Goal: Complete application form

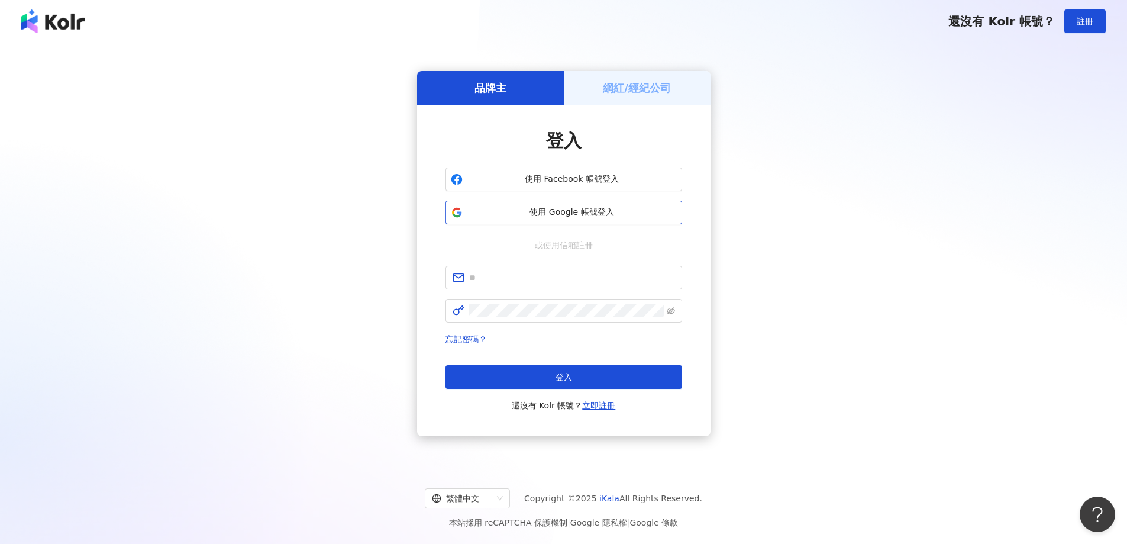
click at [555, 217] on span "使用 Google 帳號登入" at bounding box center [571, 212] width 209 height 12
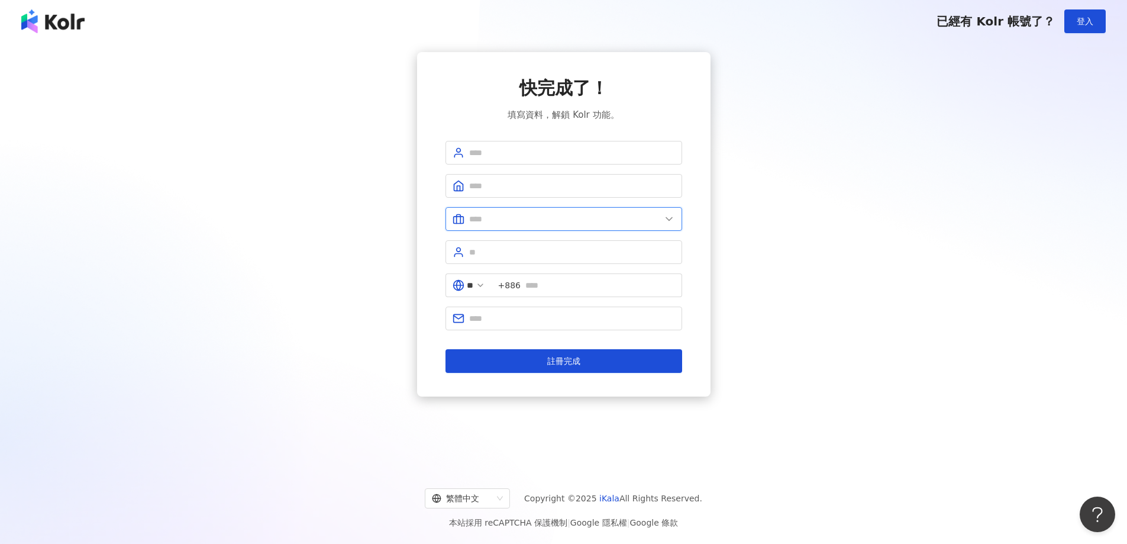
click at [650, 215] on input "text" at bounding box center [565, 218] width 192 height 13
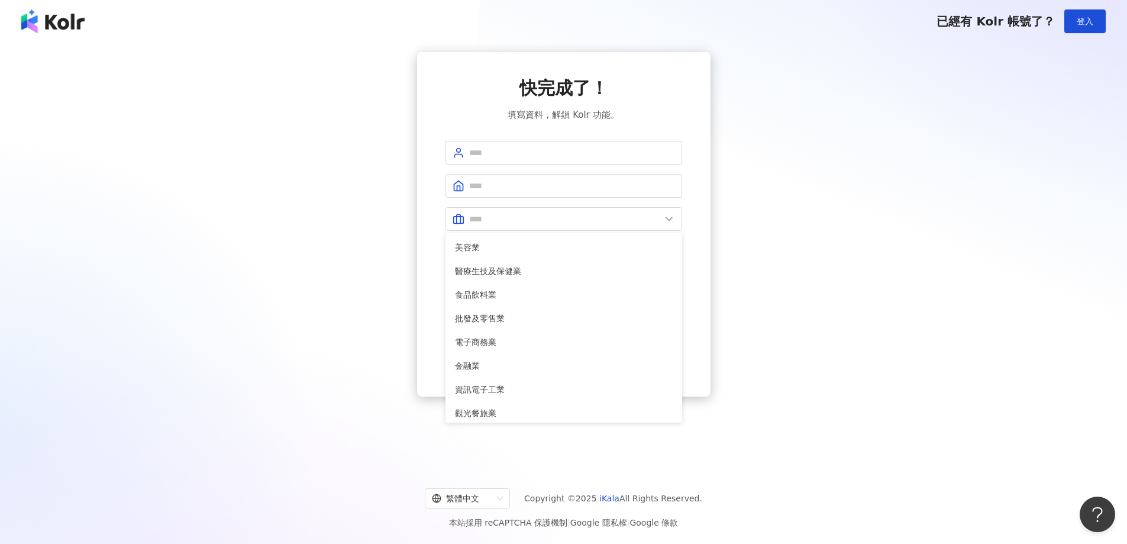
click at [823, 246] on div "快完成了！ 填寫資料，解鎖 Kolr 功能。 美容業 醫療生技及保健業 食品飲料業 批發及零售業 電子商務業 金融業 資訊電子工業 觀光餐旅業 遊戲業 通訊業…" at bounding box center [563, 224] width 1099 height 344
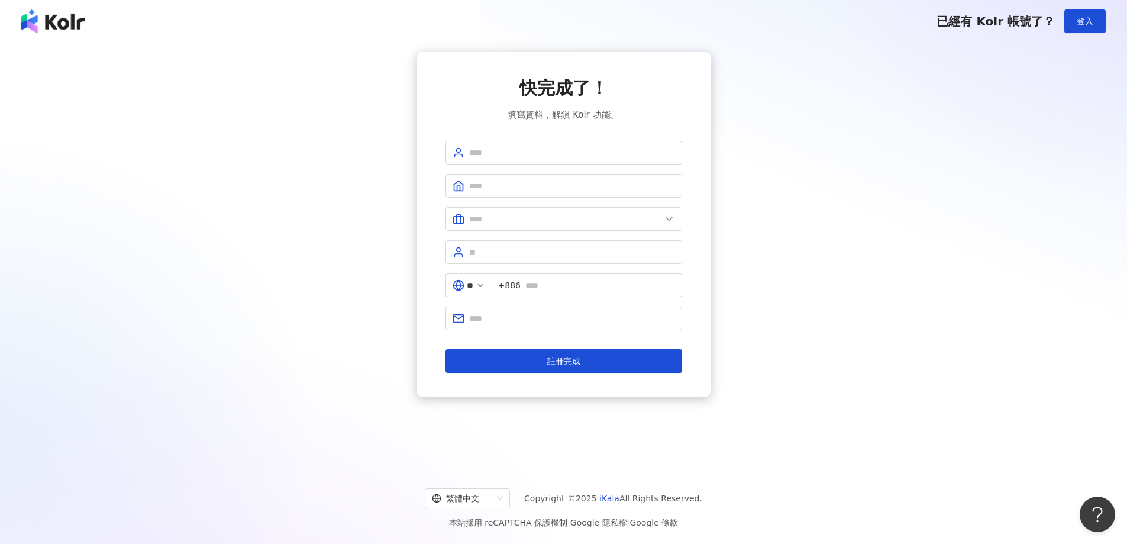
click at [859, 140] on div "快完成了！ 填寫資料，解鎖 Kolr 功能。 美容業 醫療生技及保健業 食品飲料業 批發及零售業 電子商務業 金融業 資訊電子工業 觀光餐旅業 遊戲業 通訊業…" at bounding box center [563, 224] width 1099 height 344
click at [658, 219] on input "text" at bounding box center [565, 218] width 192 height 13
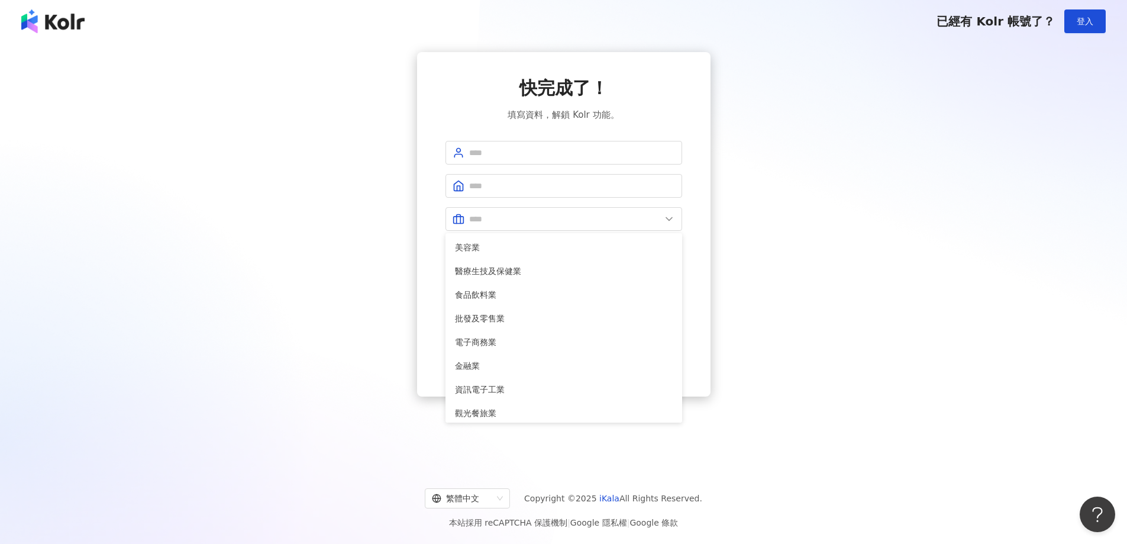
click at [876, 240] on div "快完成了！ 填寫資料，解鎖 Kolr 功能。 美容業 醫療生技及保健業 食品飲料業 批發及零售業 電子商務業 金融業 資訊電子工業 觀光餐旅業 遊戲業 通訊業…" at bounding box center [563, 224] width 1099 height 344
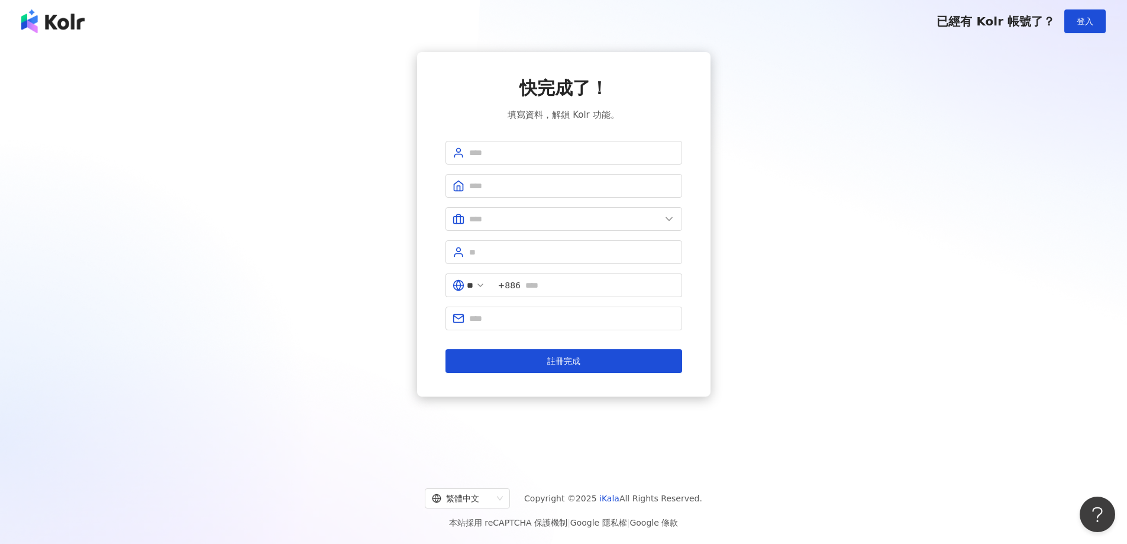
click at [876, 240] on div "快完成了！ 填寫資料，解鎖 Kolr 功能。 美容業 醫療生技及保健業 食品飲料業 批發及零售業 電子商務業 金融業 資訊電子工業 觀光餐旅業 遊戲業 通訊業…" at bounding box center [563, 224] width 1099 height 344
click at [879, 242] on div "快完成了！ 填寫資料，解鎖 Kolr 功能。 美容業 醫療生技及保健業 食品飲料業 批發及零售業 電子商務業 金融業 資訊電子工業 觀光餐旅業 遊戲業 通訊業…" at bounding box center [563, 224] width 1099 height 344
